Goal: Understand process/instructions: Learn how to perform a task or action

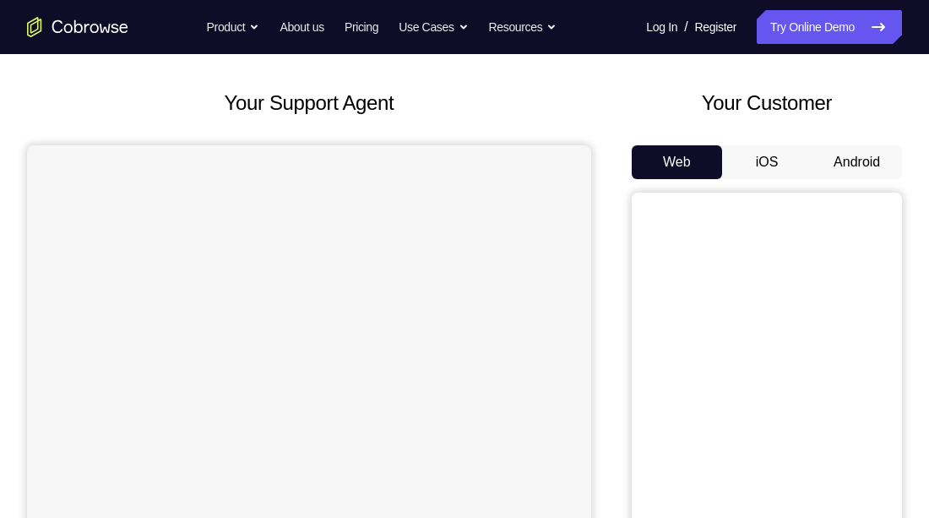
scroll to position [68, 0]
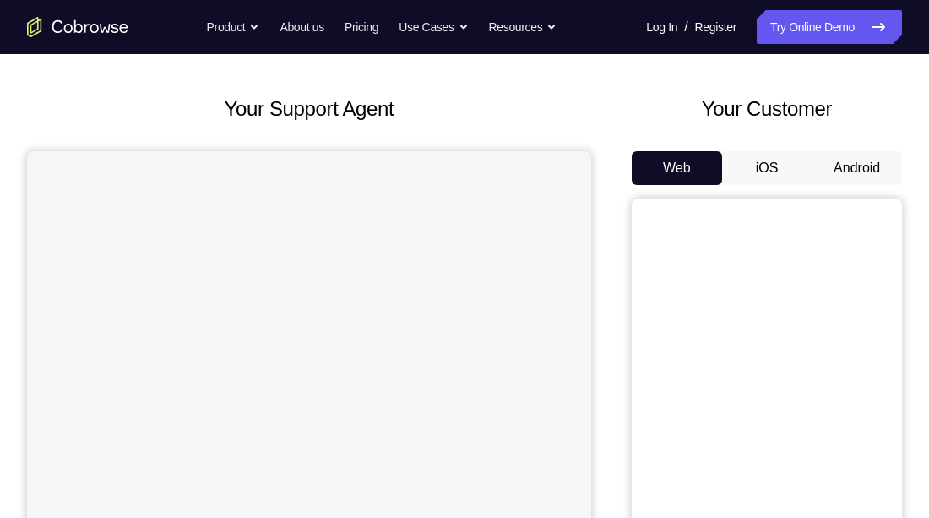
click at [867, 172] on button "Android" at bounding box center [857, 168] width 90 height 34
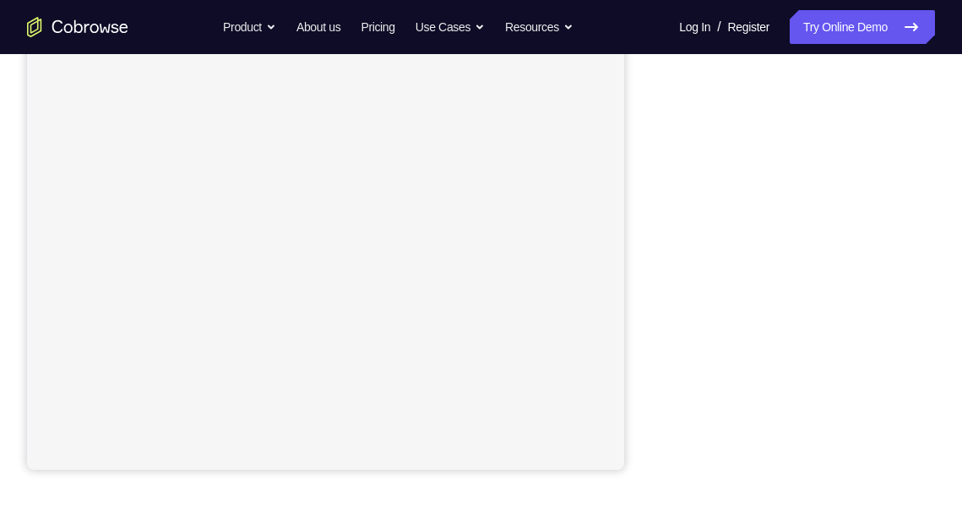
scroll to position [318, 0]
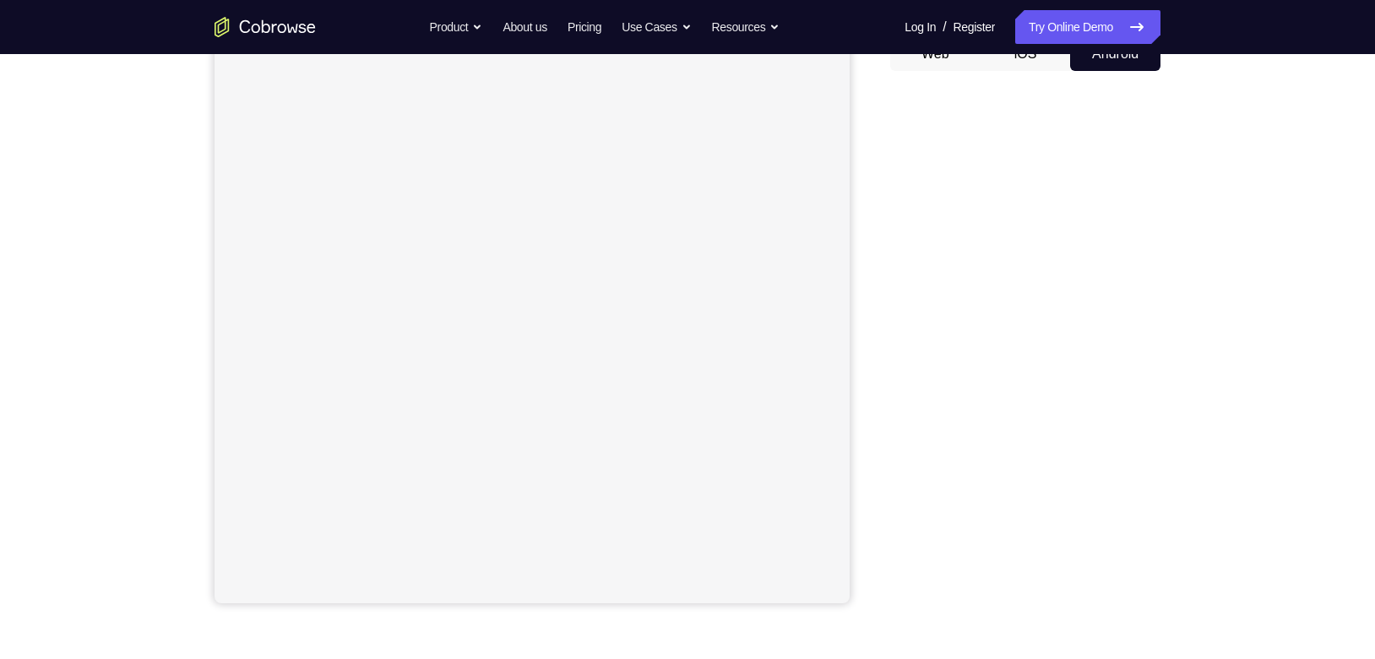
scroll to position [198, 0]
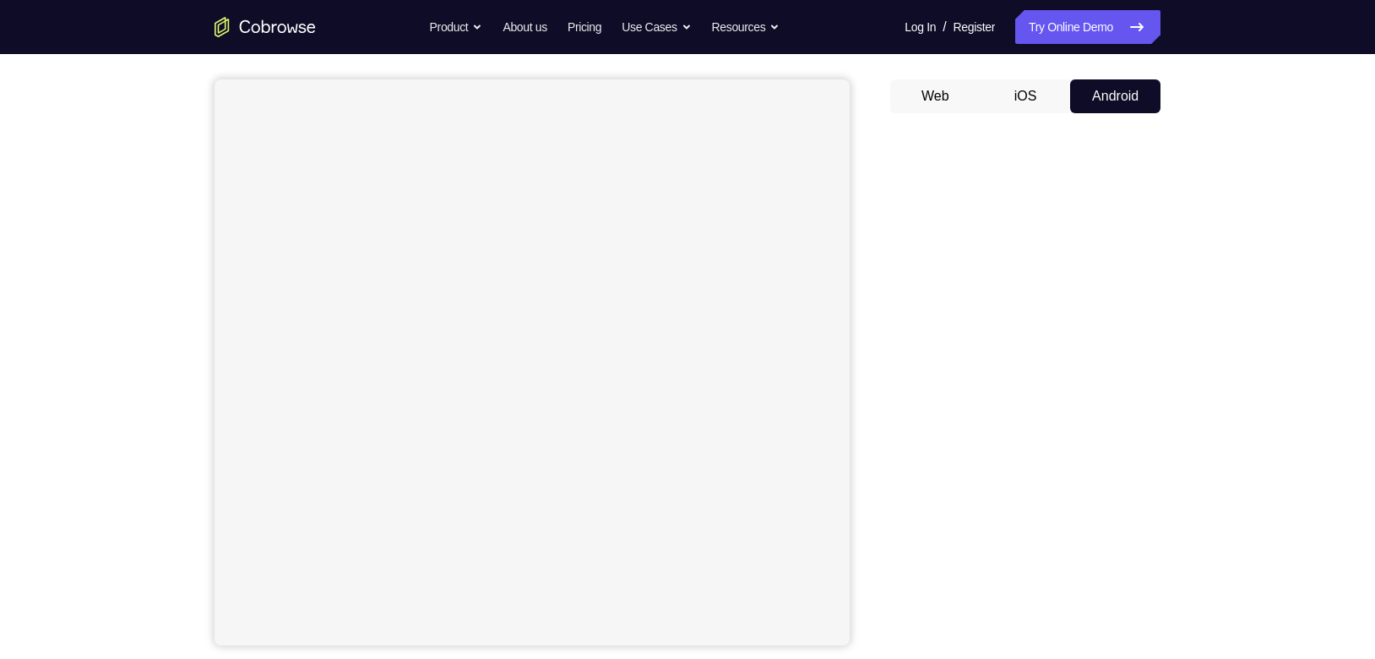
click at [1205, 300] on div "Your Support Agent Your Customer Web iOS Android Next Steps We’d be happy to gi…" at bounding box center [687, 471] width 1081 height 1114
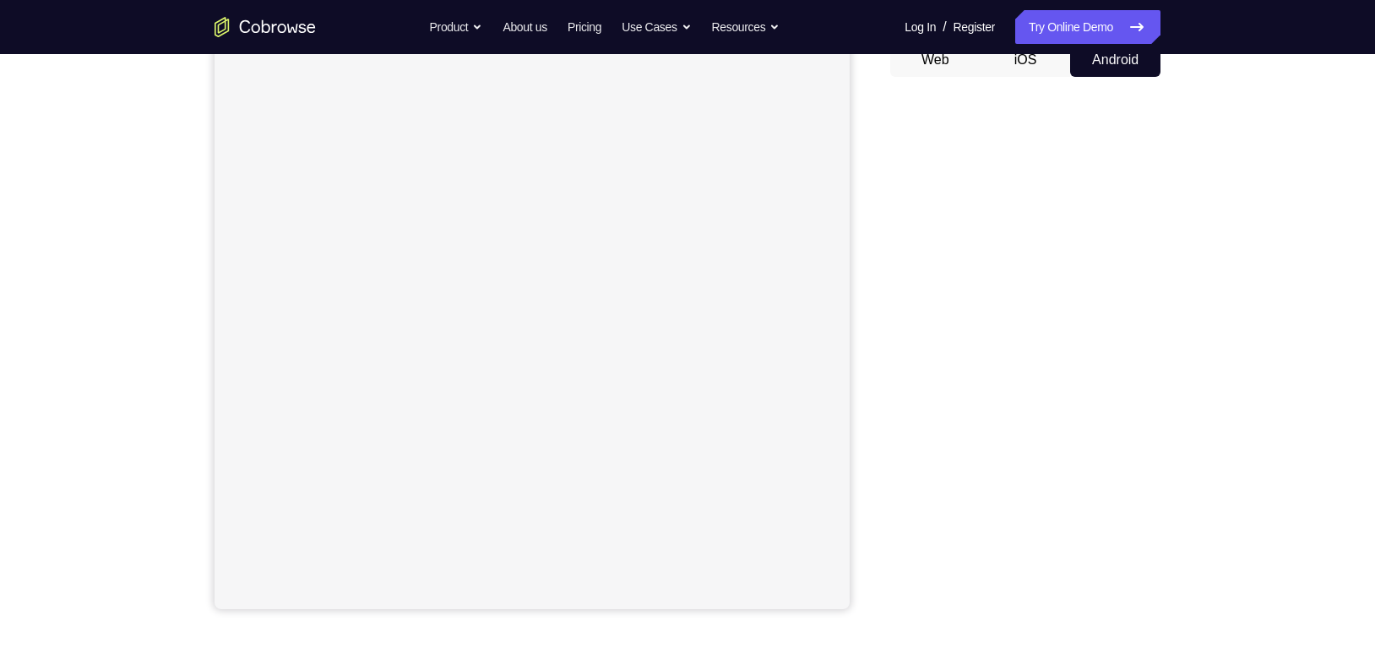
scroll to position [289, 0]
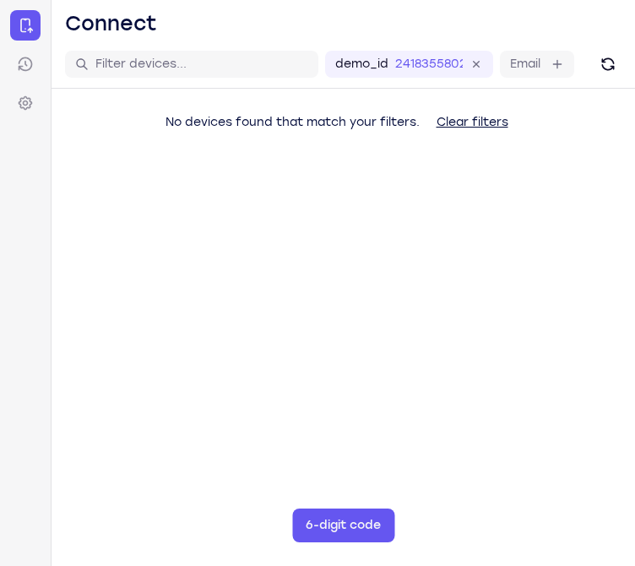
scroll to position [101, 0]
